Goal: Find specific page/section: Find specific page/section

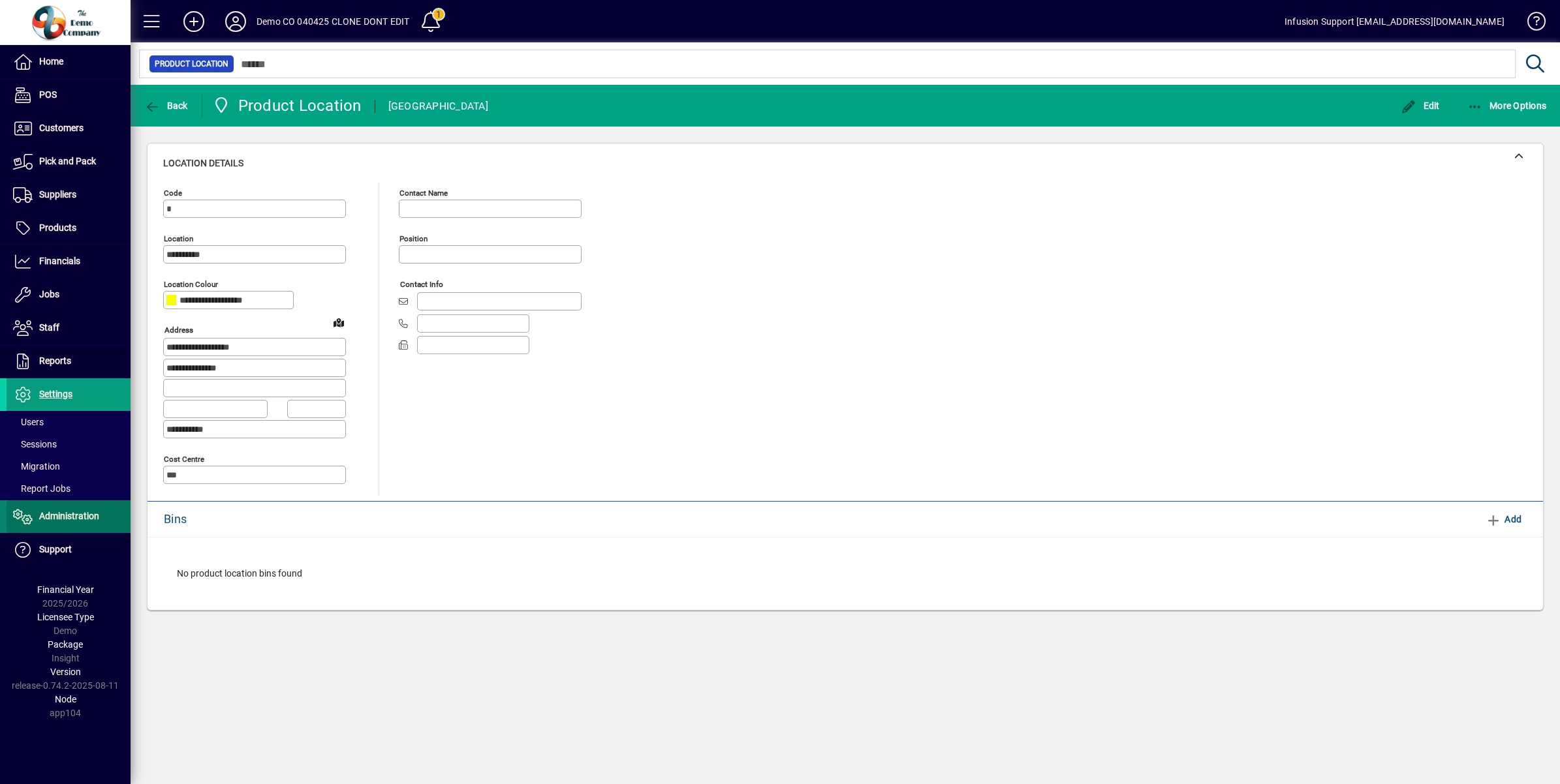
click at [77, 512] on span "Administration" at bounding box center [68, 515] width 60 height 10
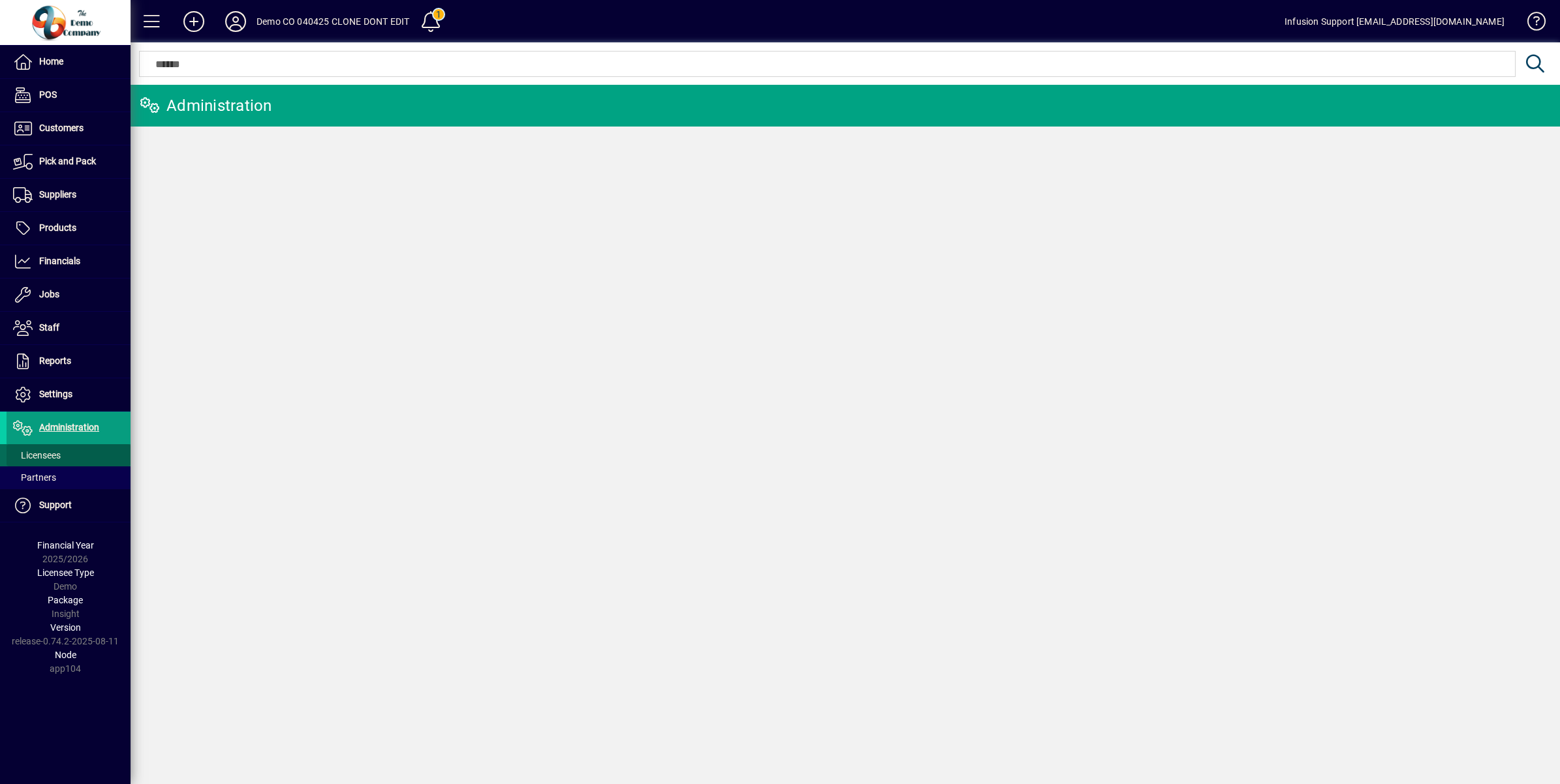
click at [64, 453] on span at bounding box center [68, 455] width 124 height 31
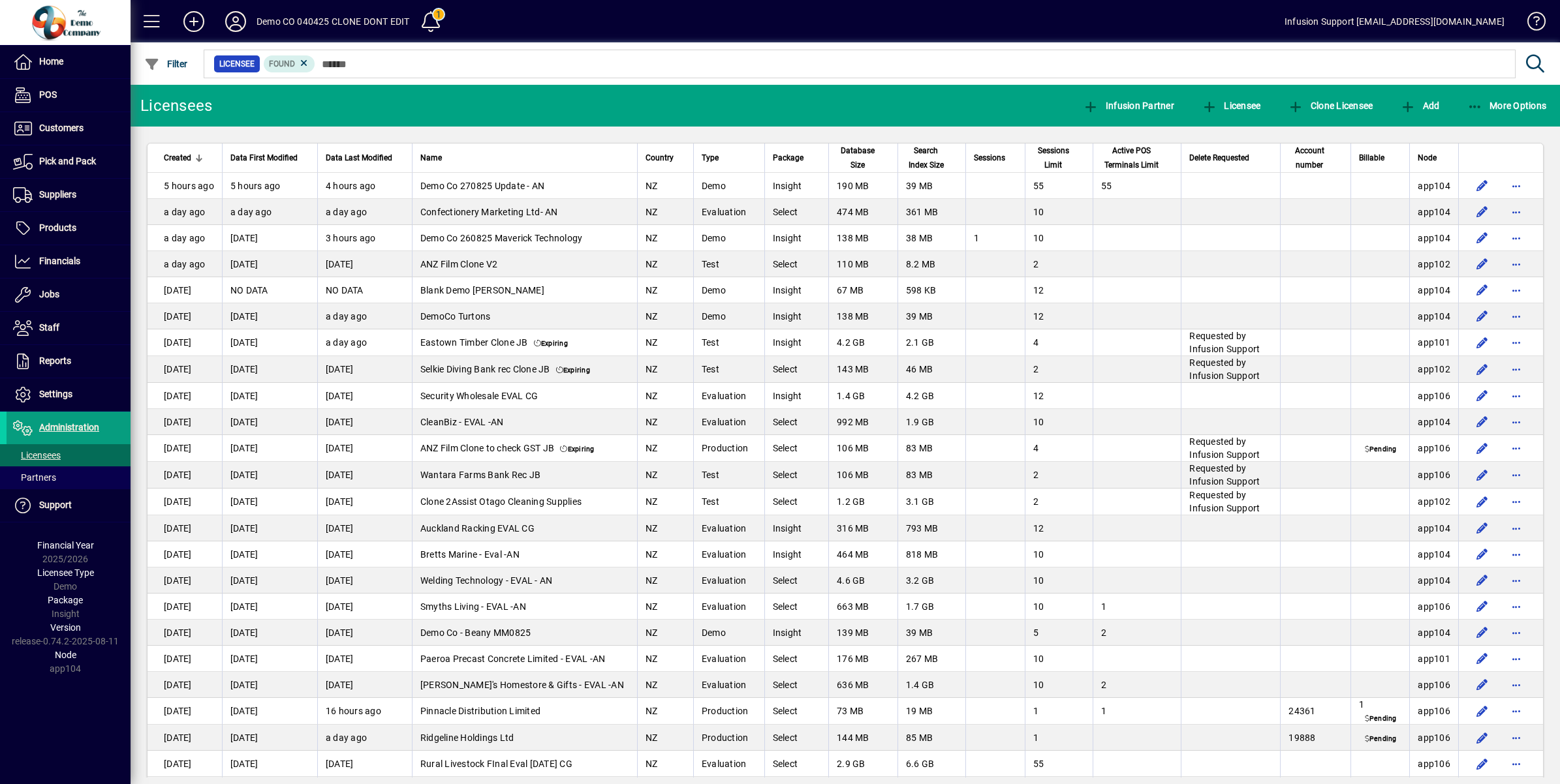
click at [338, 56] on div at bounding box center [916, 49] width 1429 height 14
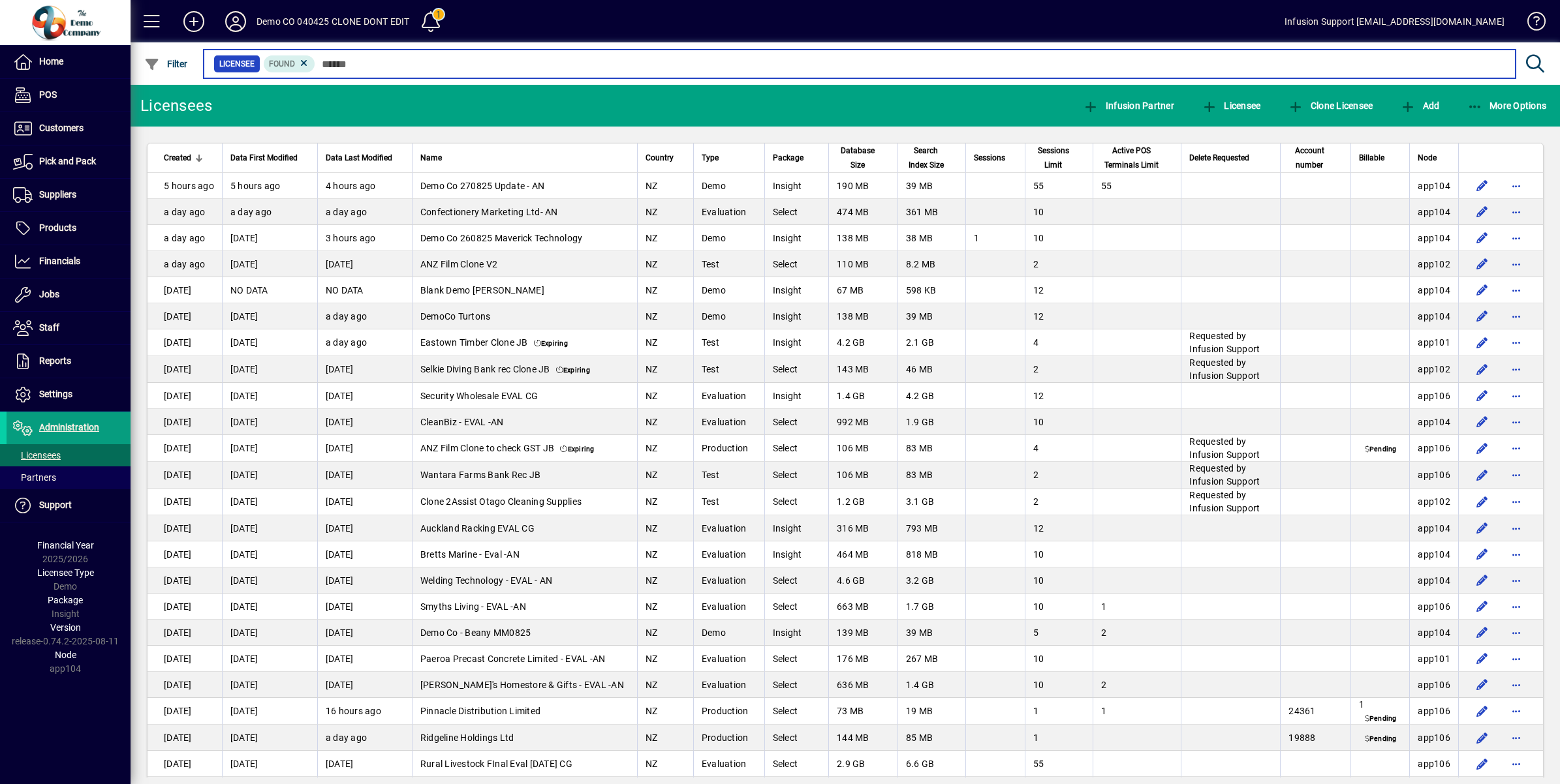
click at [354, 65] on input "text" at bounding box center [909, 63] width 1189 height 18
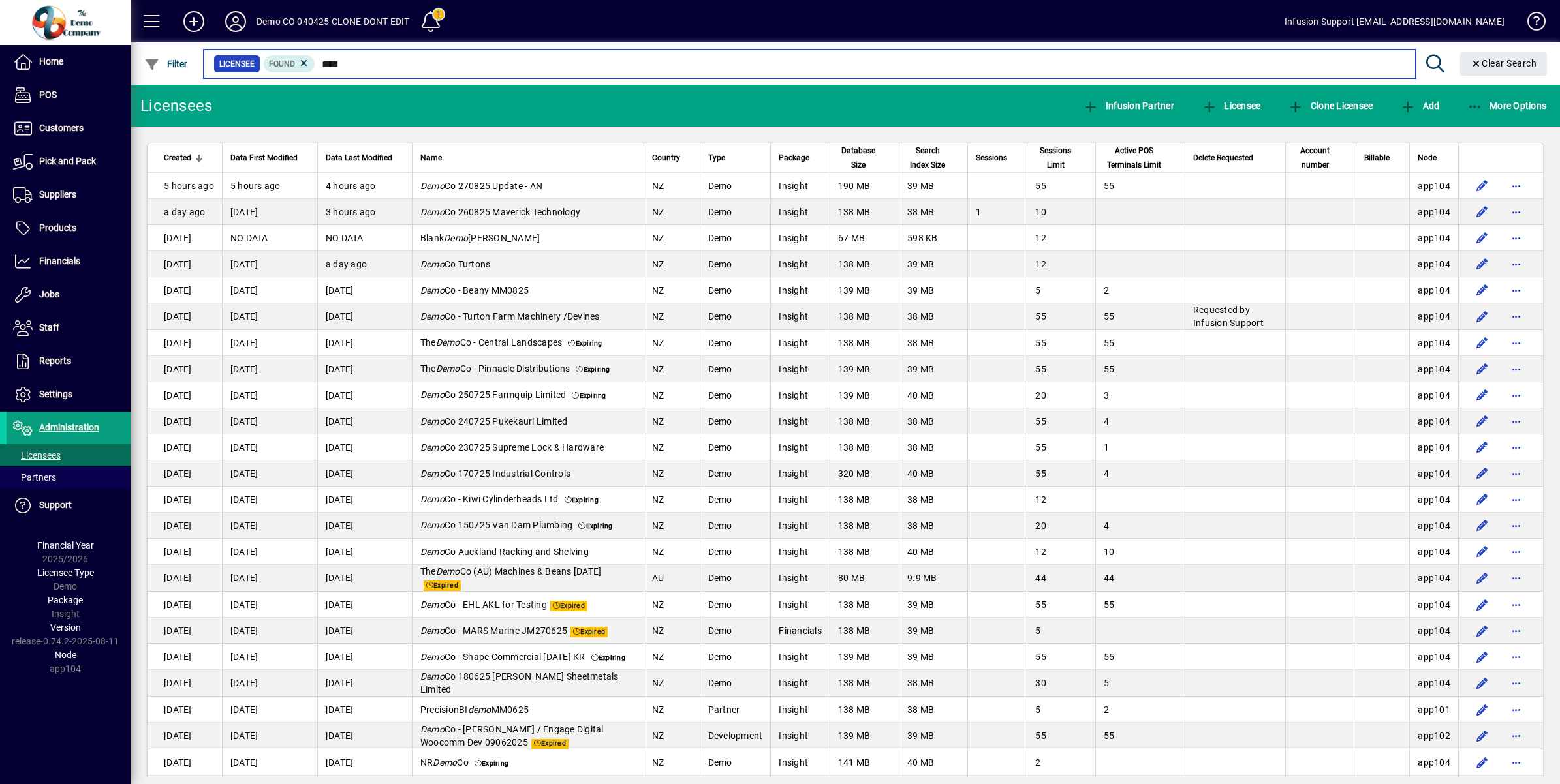
click at [354, 66] on input "****" at bounding box center [859, 63] width 1089 height 18
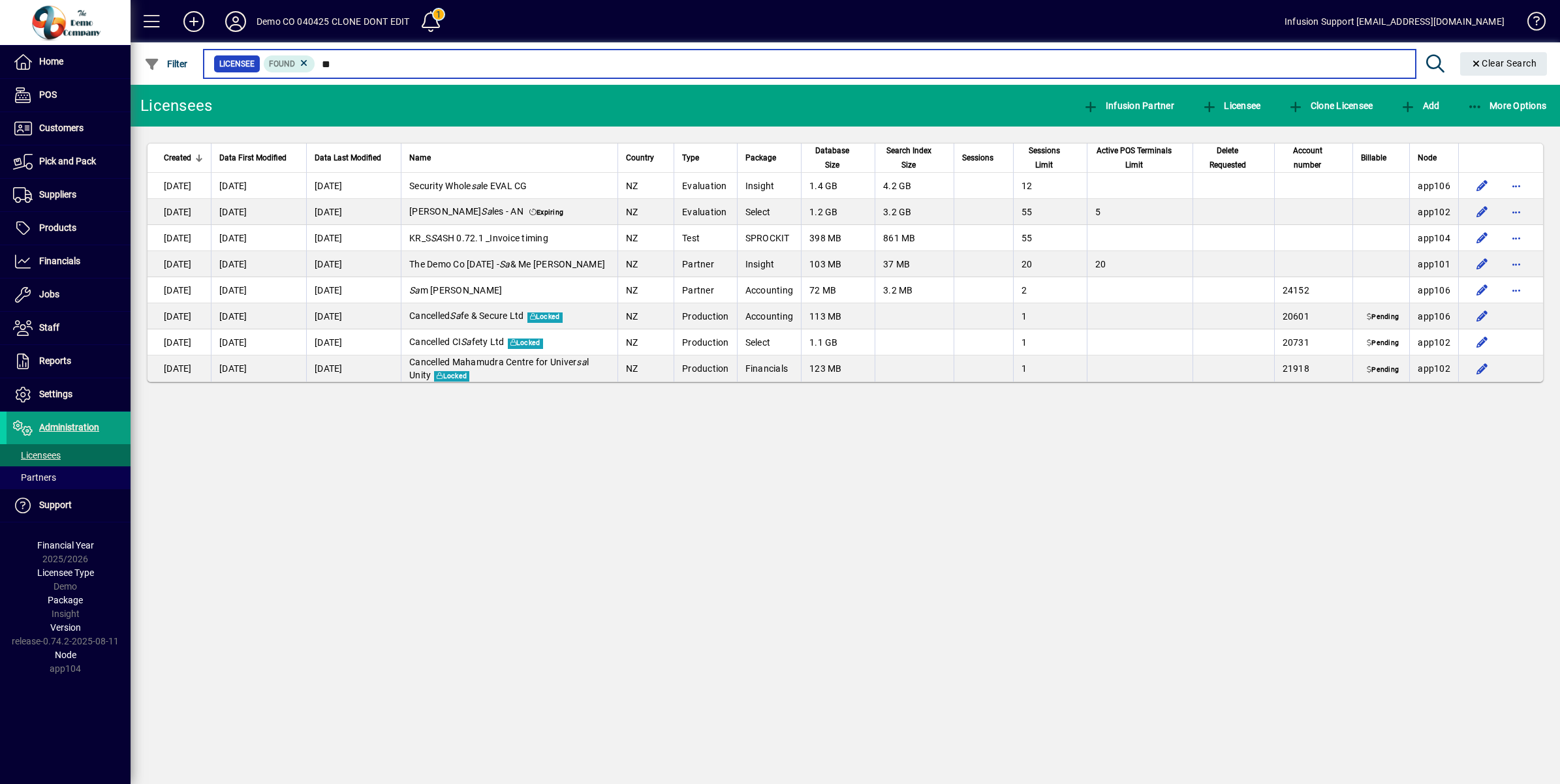
type input "*"
